Goal: Task Accomplishment & Management: Manage account settings

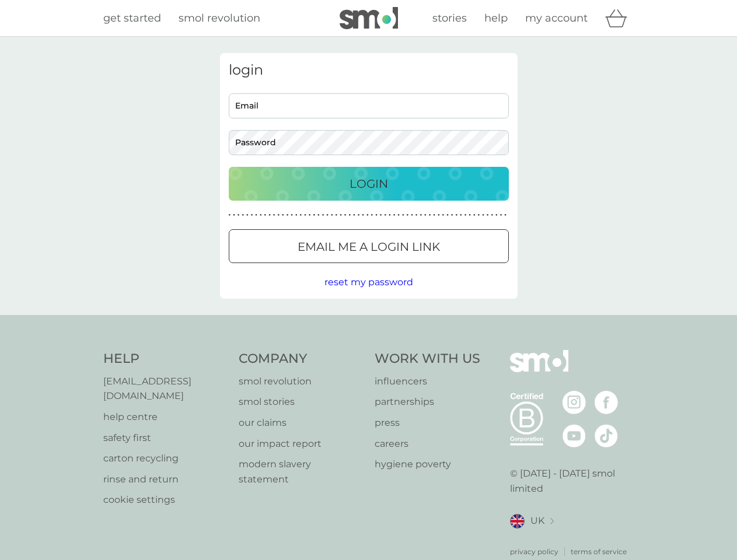
click at [620, 18] on icon "basket" at bounding box center [616, 18] width 22 height 18
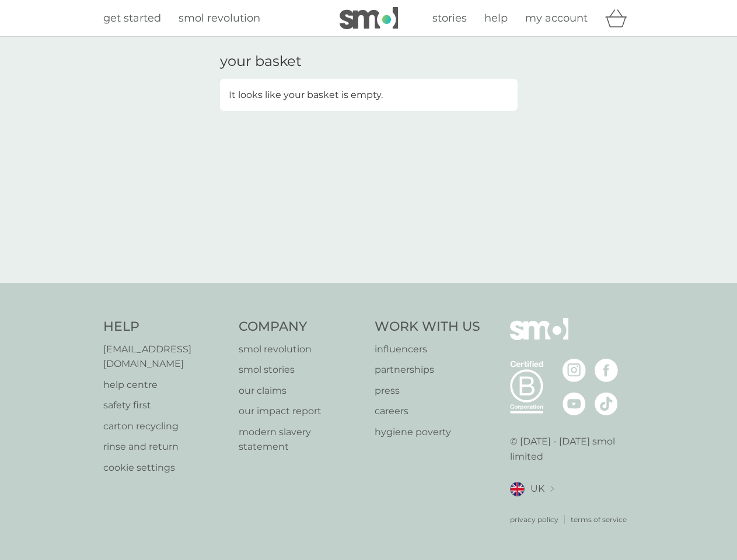
click at [369, 246] on div "your basket It looks like your basket is empty." at bounding box center [368, 160] width 315 height 214
click at [368, 282] on div "your basket It looks like your basket is empty." at bounding box center [368, 160] width 737 height 246
click at [532, 506] on div "privacy policy terms of service" at bounding box center [572, 511] width 124 height 29
